Goal: Find contact information: Find contact information

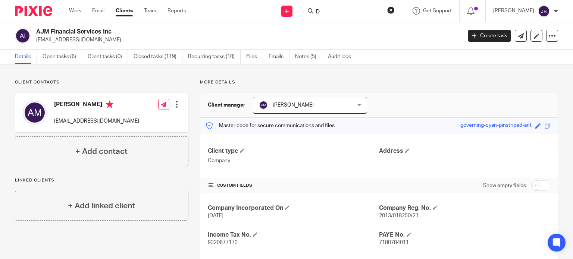
scroll to position [67, 0]
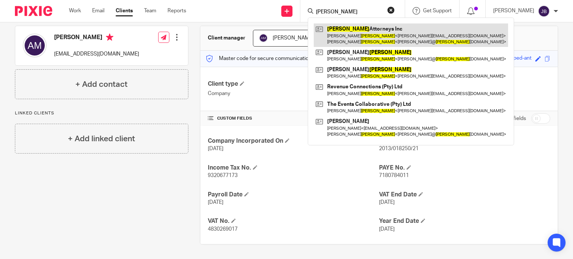
type input "[PERSON_NAME]"
click at [389, 35] on link at bounding box center [411, 35] width 194 height 23
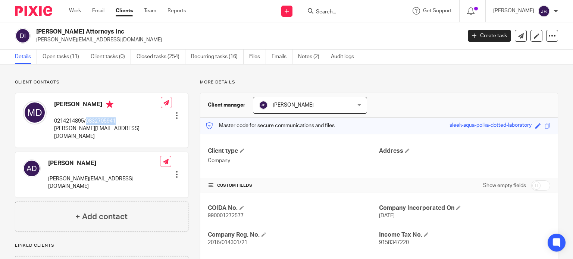
drag, startPoint x: 88, startPoint y: 121, endPoint x: 121, endPoint y: 122, distance: 32.9
click at [121, 122] on p "0214214895/0832705941" at bounding box center [107, 121] width 107 height 7
copy p "0832705941"
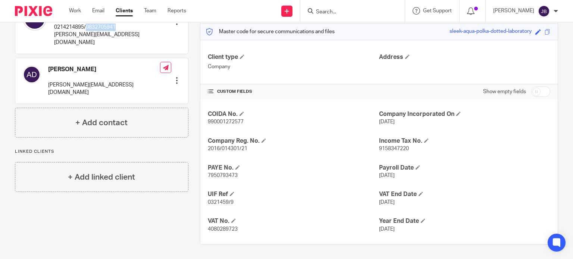
scroll to position [19, 0]
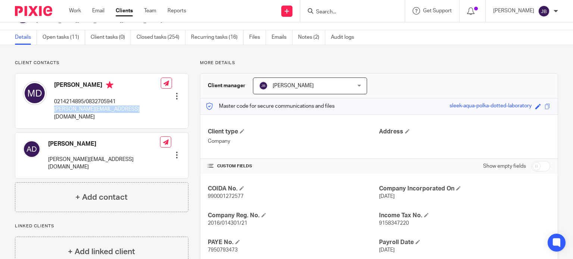
drag, startPoint x: 55, startPoint y: 109, endPoint x: 126, endPoint y: 110, distance: 70.9
click at [126, 110] on div "[PERSON_NAME] 0214214895/0832705941 [PERSON_NAME][EMAIL_ADDRESS][DOMAIN_NAME] E…" at bounding box center [101, 101] width 173 height 54
copy p "[PERSON_NAME][EMAIL_ADDRESS][DOMAIN_NAME]"
click at [144, 92] on div "[PERSON_NAME] 0214214895/0832705941 [PERSON_NAME][EMAIL_ADDRESS][DOMAIN_NAME] E…" at bounding box center [101, 101] width 173 height 54
